Goal: Transaction & Acquisition: Purchase product/service

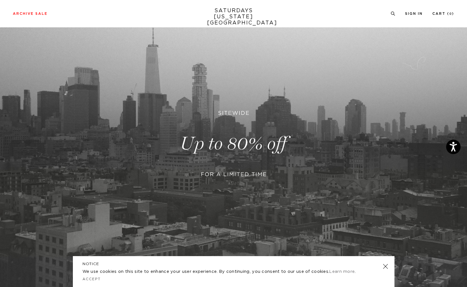
scroll to position [48, 0]
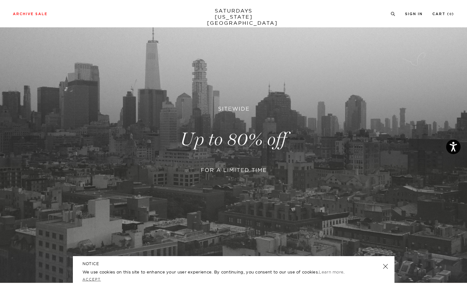
click at [91, 279] on link "Accept" at bounding box center [92, 279] width 19 height 4
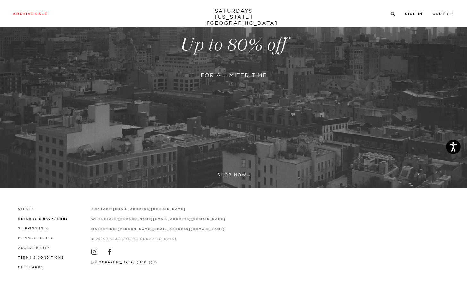
scroll to position [142, 0]
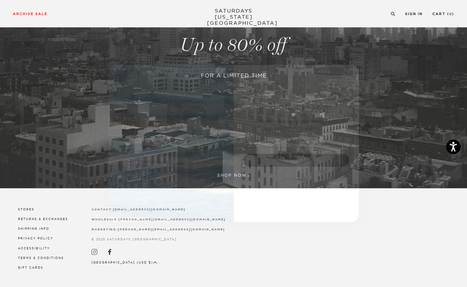
click at [352, 72] on icon "Close dialog" at bounding box center [351, 71] width 3 height 3
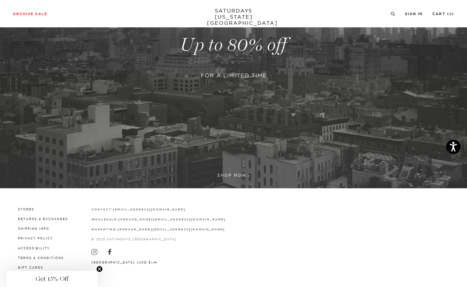
click at [237, 172] on link at bounding box center [233, 45] width 467 height 286
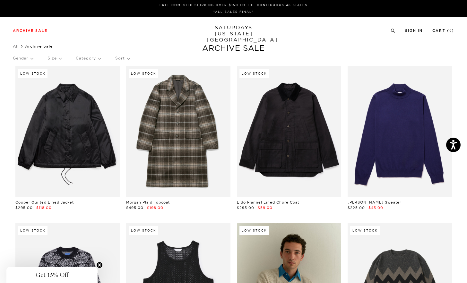
click at [32, 58] on p "Gender" at bounding box center [23, 58] width 20 height 15
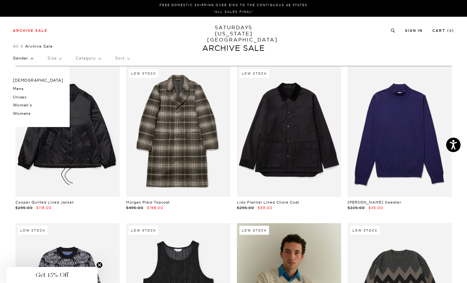
click at [24, 104] on p "Women's" at bounding box center [38, 105] width 50 height 8
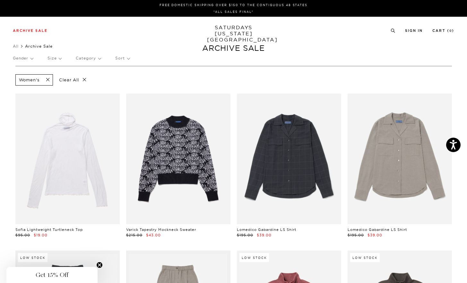
click at [101, 59] on div "Gender Size Category Sort" at bounding box center [234, 58] width 442 height 15
click at [98, 58] on p "Category" at bounding box center [88, 58] width 25 height 15
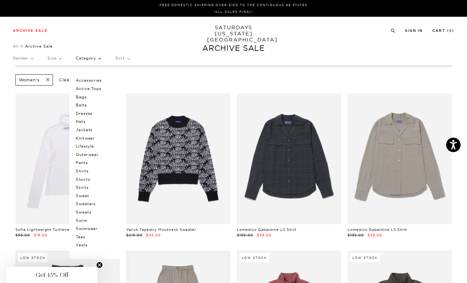
click at [82, 98] on p "Bags" at bounding box center [95, 97] width 39 height 8
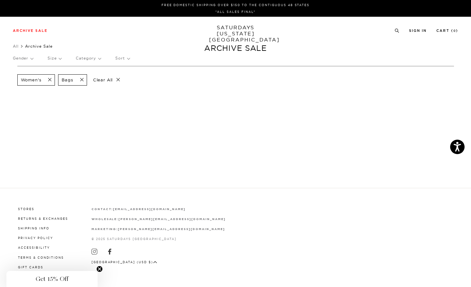
click at [31, 57] on p "Gender" at bounding box center [23, 58] width 20 height 15
click at [23, 97] on p "Unisex" at bounding box center [38, 97] width 50 height 8
click at [82, 79] on span at bounding box center [79, 80] width 13 height 6
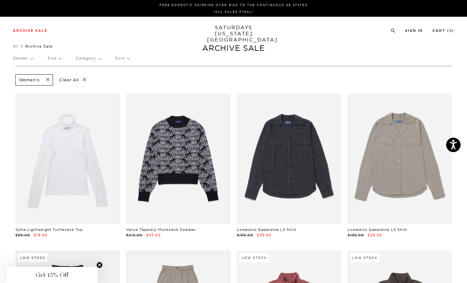
click at [31, 58] on p "Gender" at bounding box center [23, 58] width 20 height 15
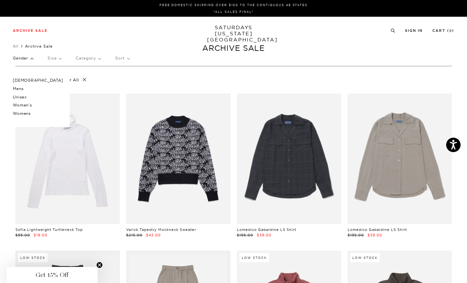
click at [24, 95] on p "Unisex" at bounding box center [38, 97] width 50 height 8
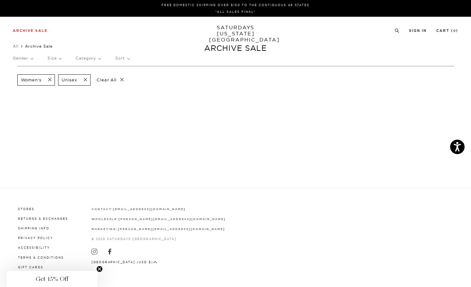
click at [50, 80] on span at bounding box center [47, 80] width 13 height 6
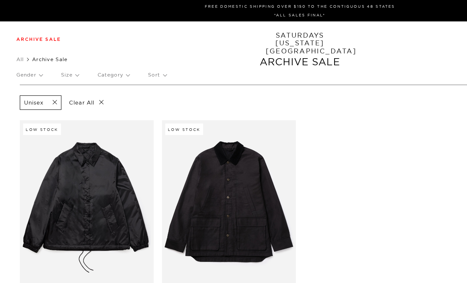
click at [94, 57] on p "Category" at bounding box center [88, 58] width 25 height 15
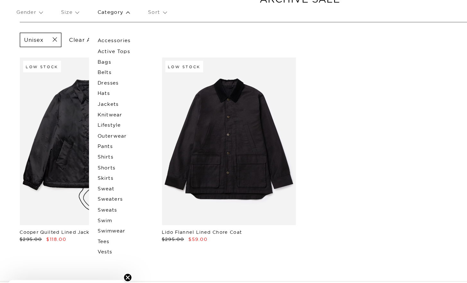
click at [83, 199] on p "Sweaters" at bounding box center [95, 203] width 39 height 8
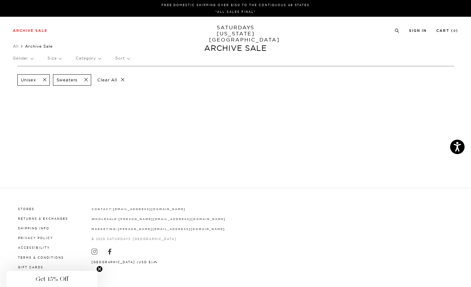
click at [31, 59] on p "Gender" at bounding box center [23, 58] width 20 height 15
click at [19, 80] on p "[DEMOGRAPHIC_DATA]" at bounding box center [38, 80] width 50 height 8
click at [44, 79] on span at bounding box center [42, 80] width 13 height 6
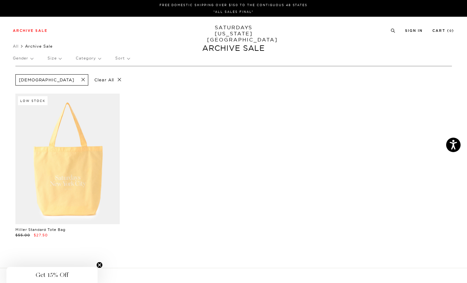
click at [33, 59] on p "Gender" at bounding box center [23, 58] width 20 height 15
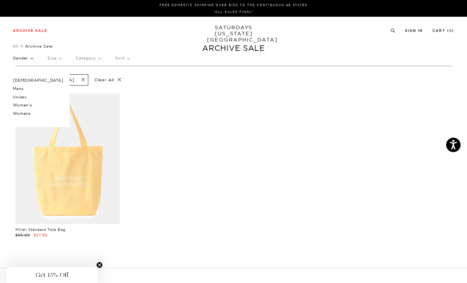
click at [19, 87] on p "Mens" at bounding box center [38, 88] width 50 height 8
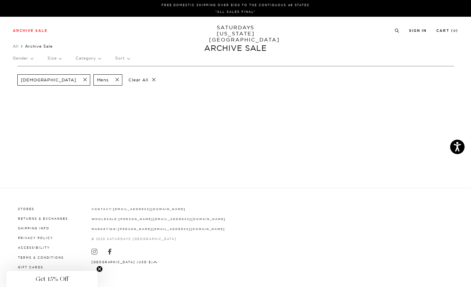
click at [76, 80] on span at bounding box center [82, 80] width 13 height 6
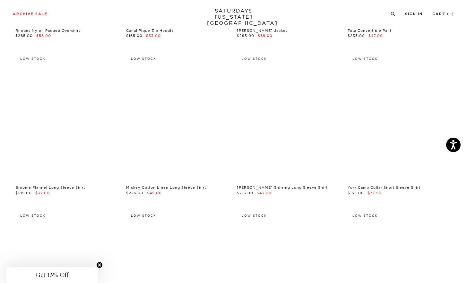
scroll to position [6483, 0]
